Goal: Task Accomplishment & Management: Use online tool/utility

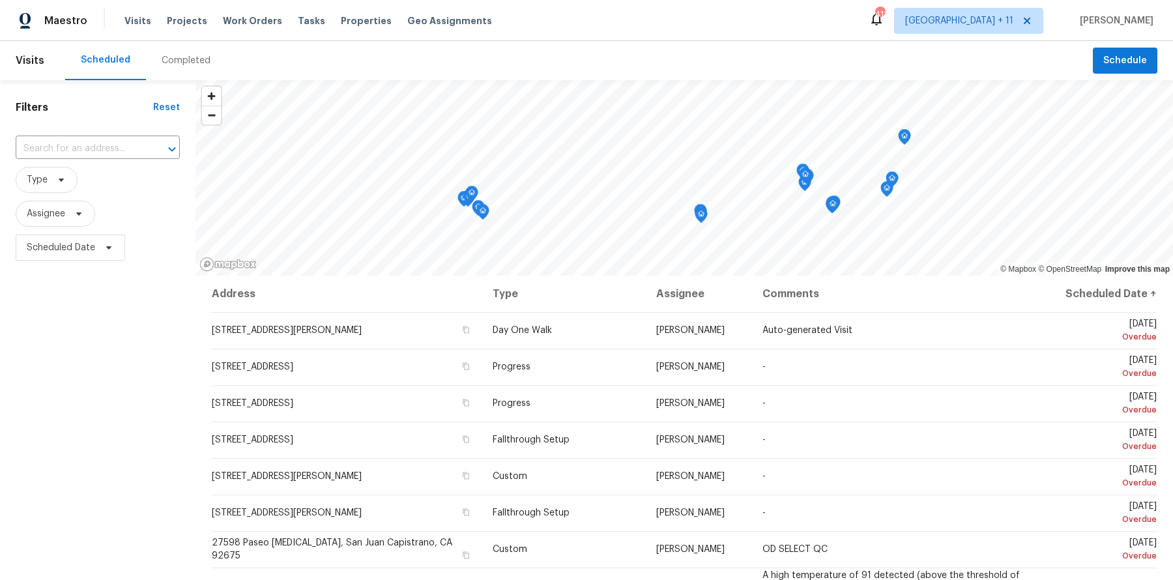
click at [174, 9] on div "Visits Projects Work Orders Tasks Properties Geo Assignments" at bounding box center [315, 21] width 383 height 26
click at [175, 15] on span "Projects" at bounding box center [187, 20] width 40 height 13
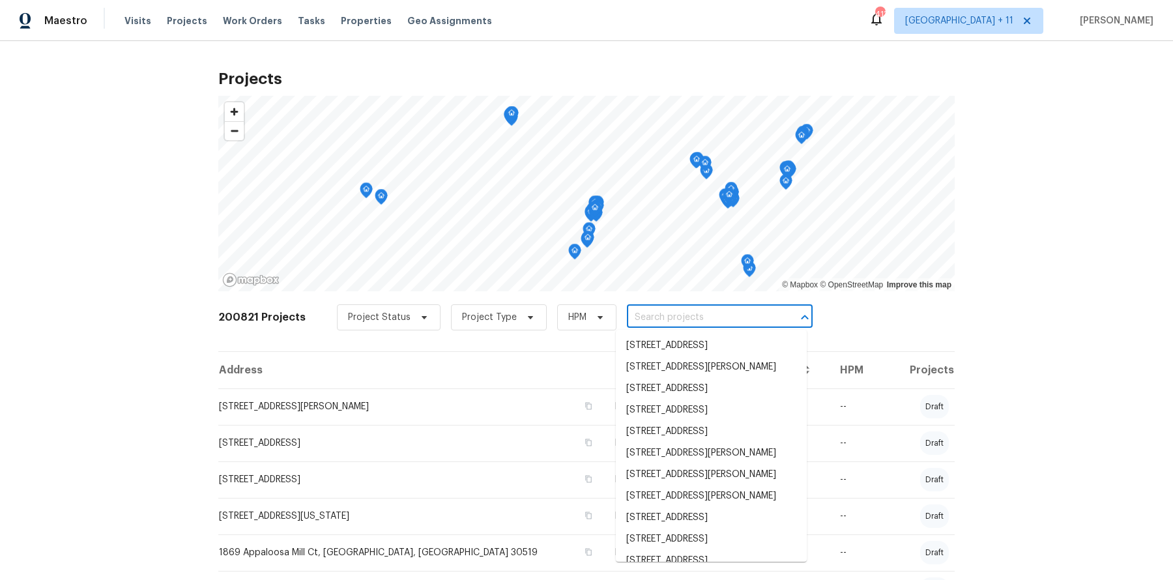
click at [652, 316] on input "text" at bounding box center [701, 317] width 149 height 20
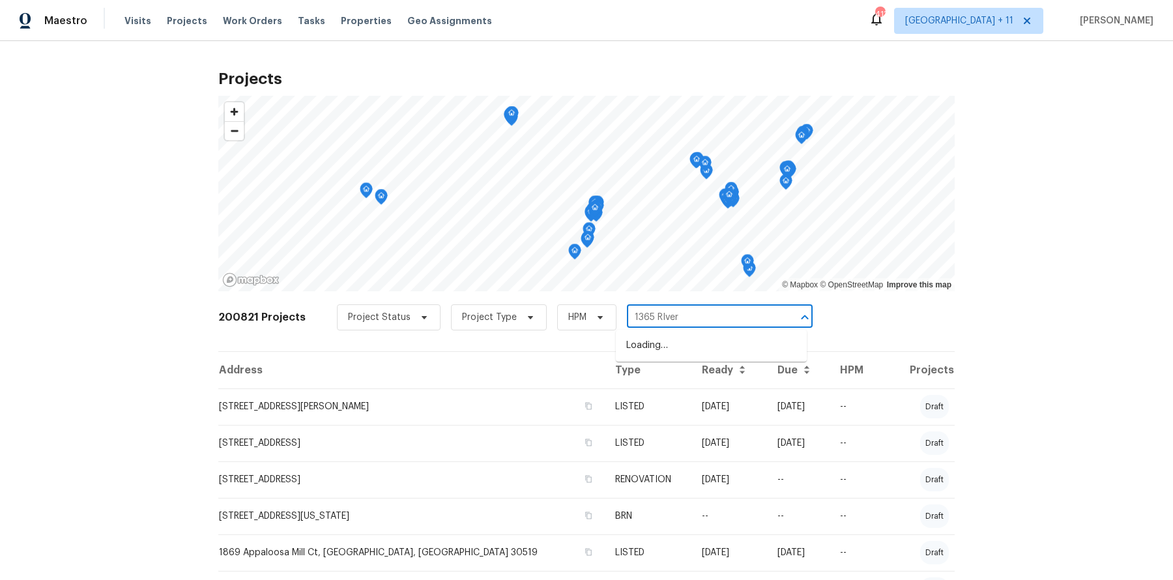
type input "1365 RIver"
click at [662, 345] on li "[STREET_ADDRESS][PERSON_NAME]" at bounding box center [711, 345] width 191 height 21
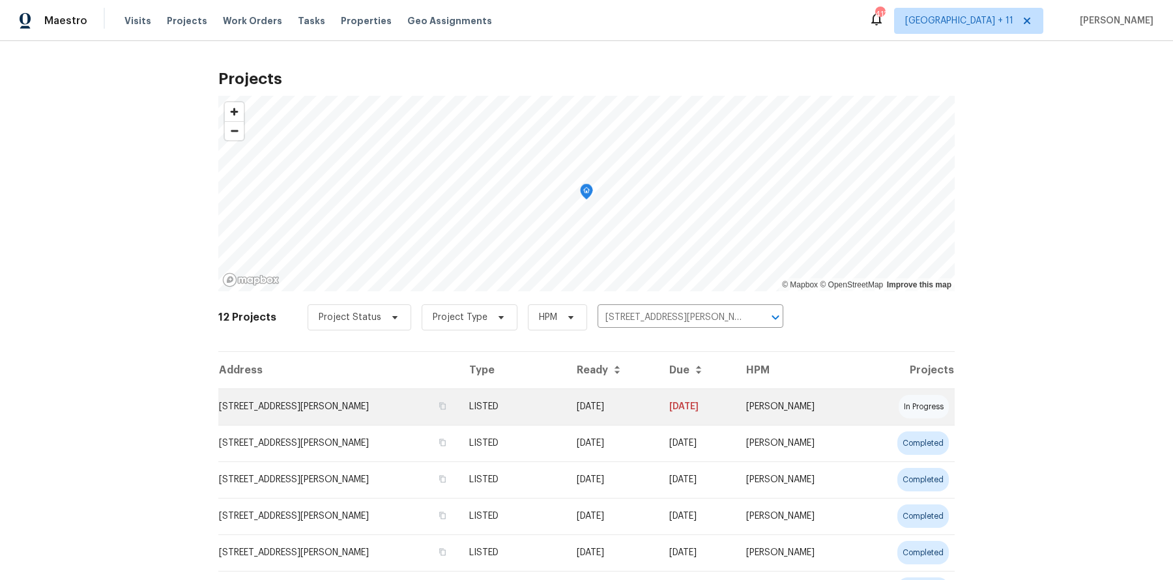
click at [364, 402] on td "[STREET_ADDRESS][PERSON_NAME]" at bounding box center [338, 406] width 240 height 36
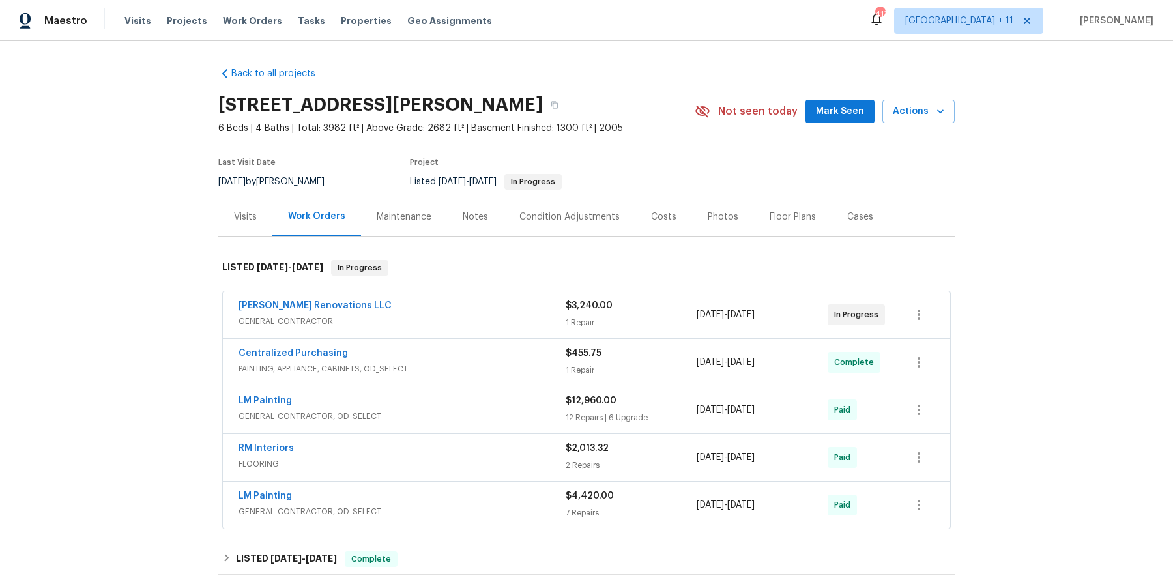
click at [335, 452] on div "RM Interiors" at bounding box center [401, 450] width 327 height 16
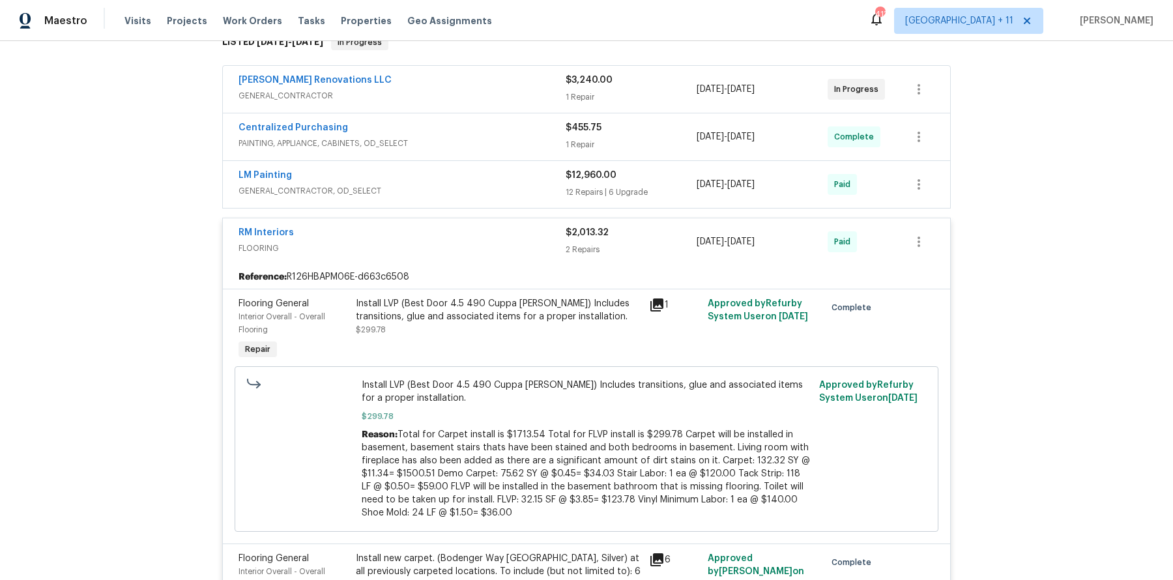
scroll to position [236, 0]
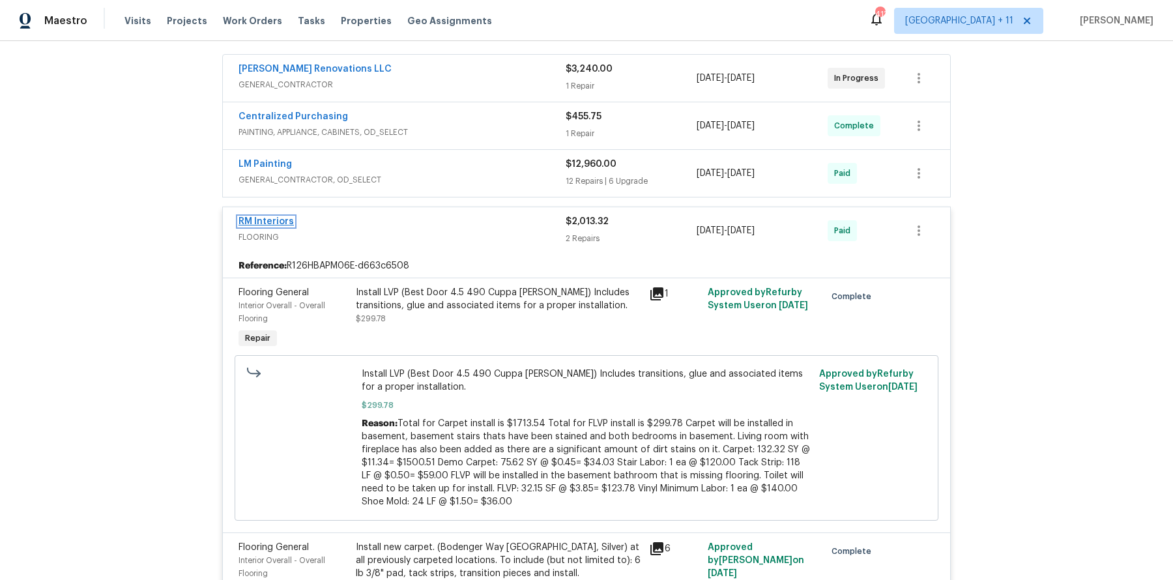
click at [259, 217] on link "RM Interiors" at bounding box center [265, 221] width 55 height 9
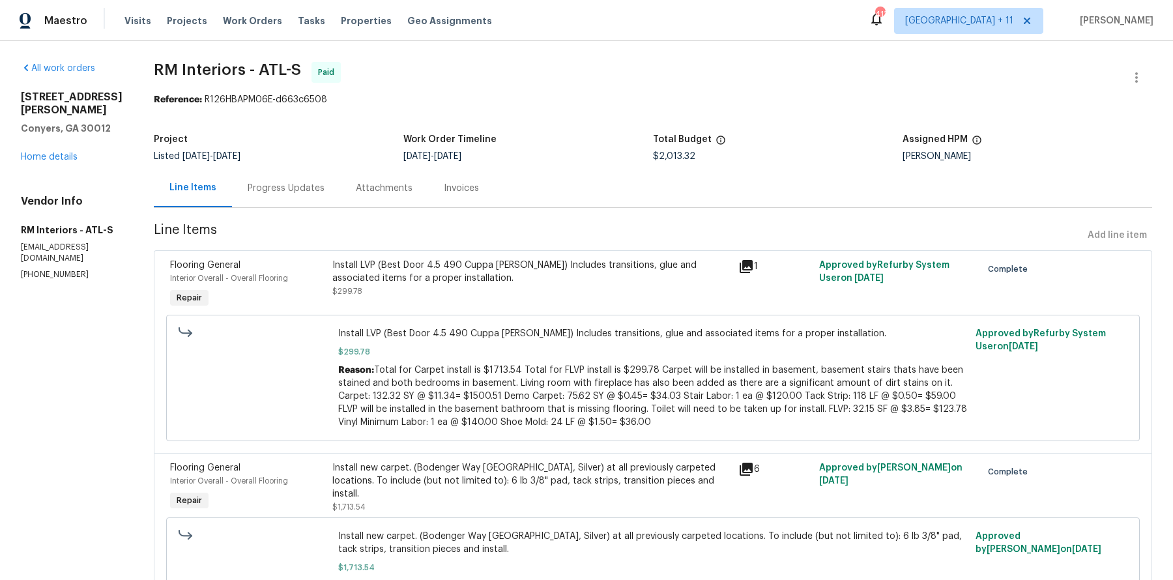
click at [444, 189] on div "Invoices" at bounding box center [461, 188] width 35 height 13
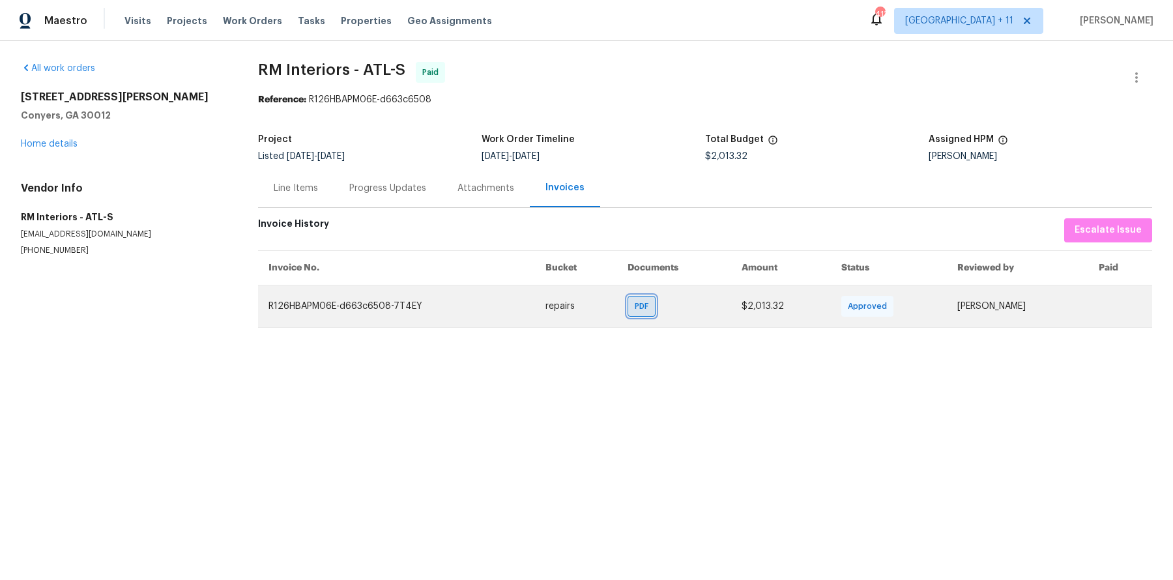
click at [634, 309] on span "PDF" at bounding box center [643, 306] width 19 height 13
